Goal: Transaction & Acquisition: Subscribe to service/newsletter

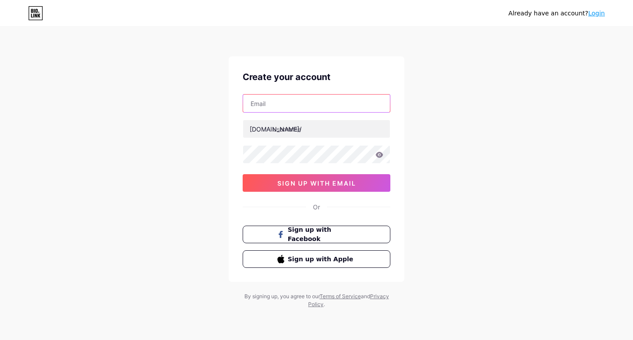
click at [313, 105] on input "text" at bounding box center [316, 104] width 147 height 18
type input "[EMAIL_ADDRESS][DOMAIN_NAME]"
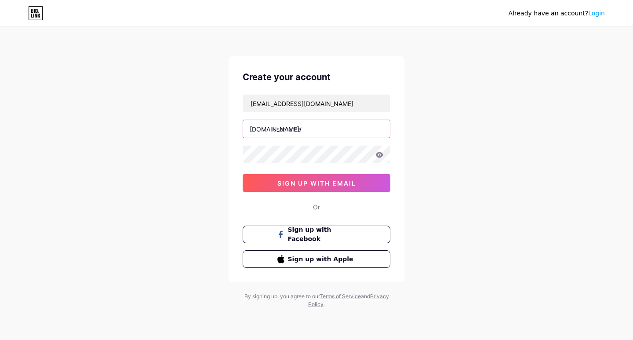
click at [296, 133] on input "text" at bounding box center [316, 129] width 147 height 18
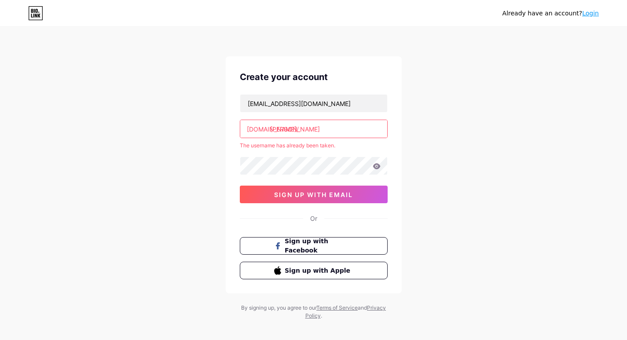
click at [311, 156] on div "[EMAIL_ADDRESS][DOMAIN_NAME] [DOMAIN_NAME]/ [PERSON_NAME] The username has alre…" at bounding box center [314, 148] width 148 height 109
click at [301, 129] on input "[PERSON_NAME]" at bounding box center [313, 129] width 147 height 18
type input "a"
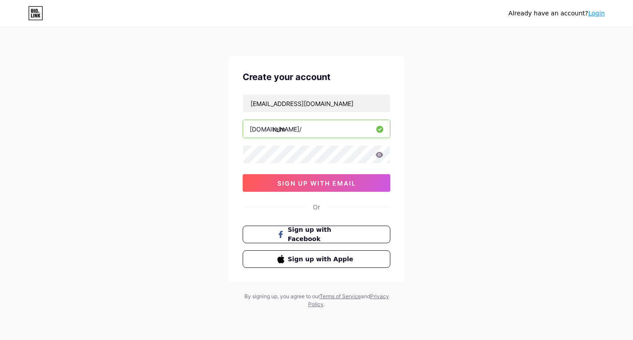
type input "ralm"
click at [381, 155] on icon at bounding box center [380, 155] width 8 height 6
click at [380, 155] on icon at bounding box center [379, 155] width 9 height 9
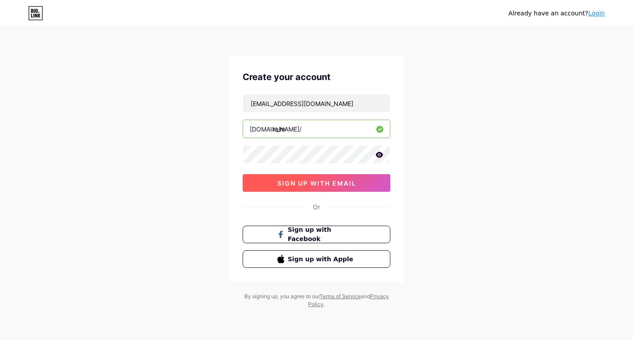
click at [327, 184] on span "sign up with email" at bounding box center [316, 182] width 79 height 7
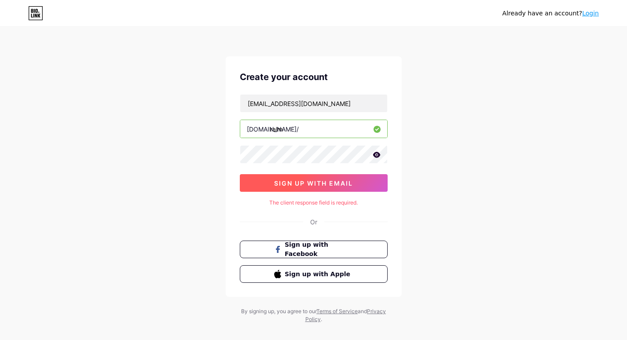
click at [324, 184] on span "sign up with email" at bounding box center [313, 182] width 79 height 7
click at [321, 179] on span "sign up with email" at bounding box center [313, 182] width 79 height 7
click at [310, 185] on span "sign up with email" at bounding box center [313, 182] width 79 height 7
click at [315, 186] on span "sign up with email" at bounding box center [313, 182] width 79 height 7
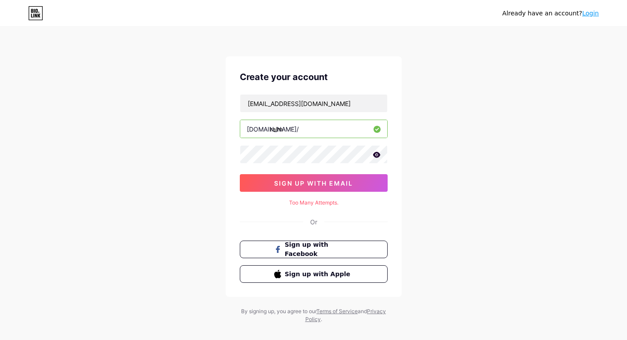
click at [377, 154] on icon at bounding box center [376, 155] width 8 height 6
click at [377, 153] on icon at bounding box center [376, 155] width 9 height 9
click at [593, 10] on link "Login" at bounding box center [590, 13] width 17 height 7
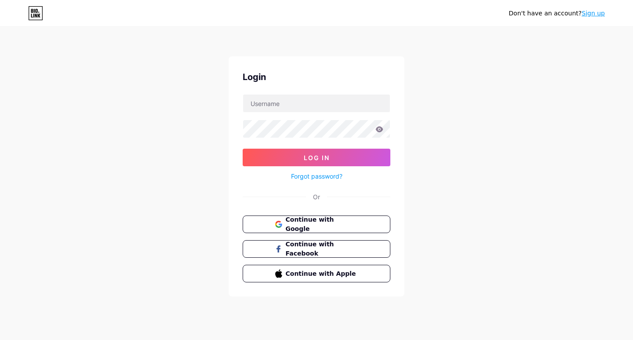
click at [598, 13] on link "Sign up" at bounding box center [593, 13] width 23 height 7
